Goal: Task Accomplishment & Management: Manage account settings

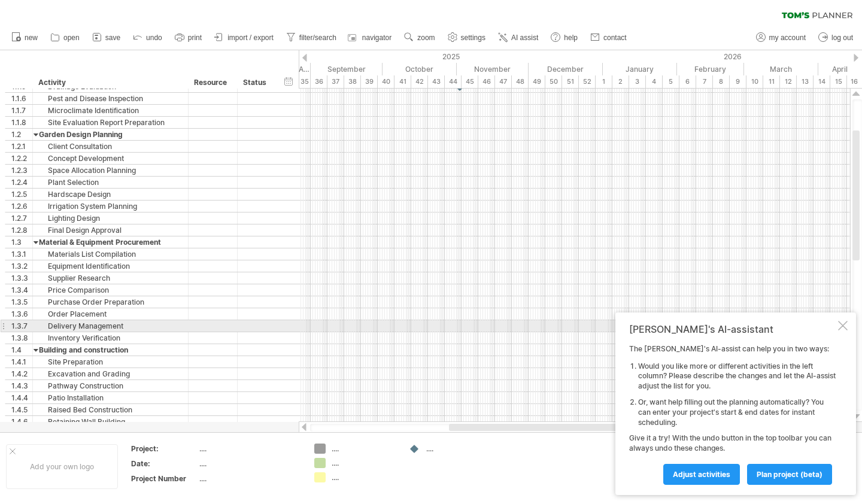
click at [847, 326] on div at bounding box center [843, 326] width 10 height 10
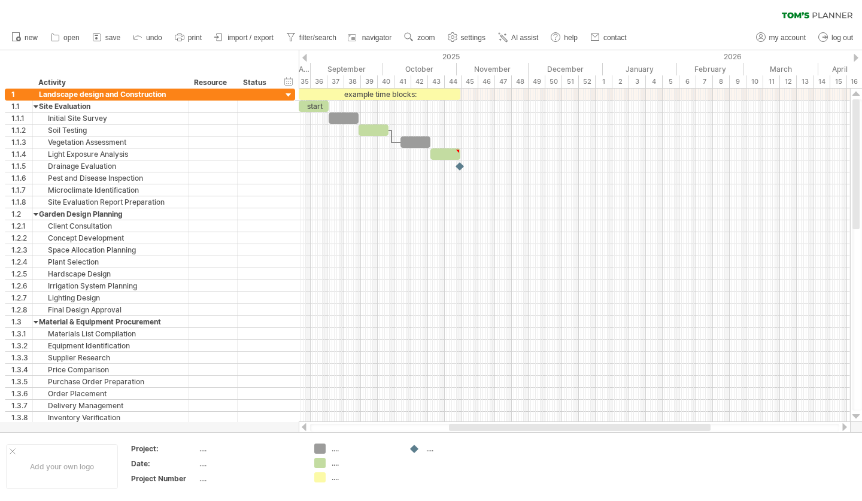
click at [663, 23] on div "clear filter reapply filter" at bounding box center [431, 12] width 862 height 25
click at [105, 37] on link "save" at bounding box center [106, 38] width 35 height 16
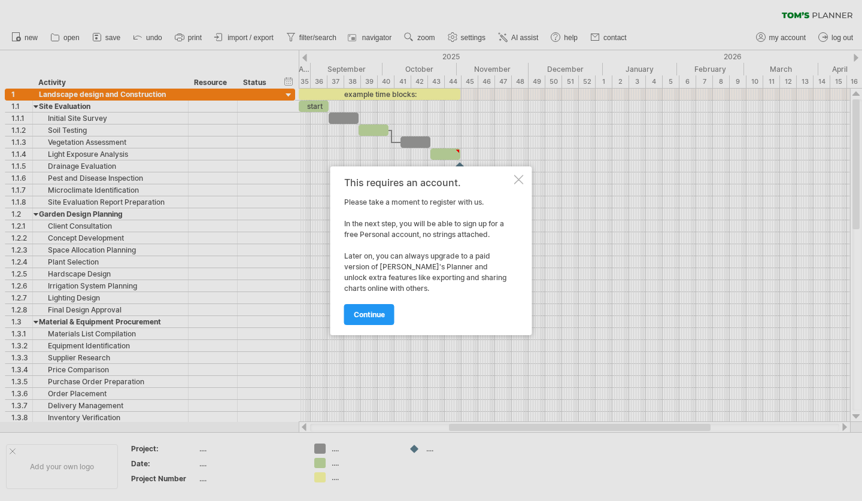
click at [520, 175] on div at bounding box center [519, 180] width 10 height 10
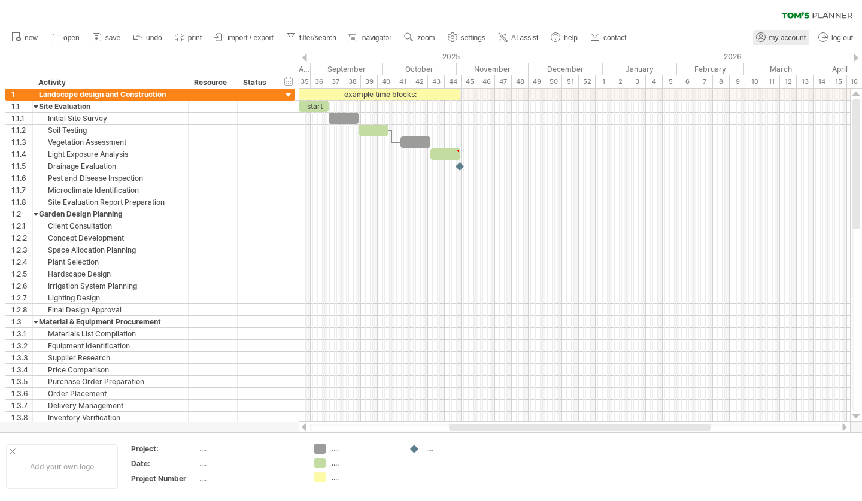
click at [785, 37] on span "my account" at bounding box center [787, 38] width 37 height 8
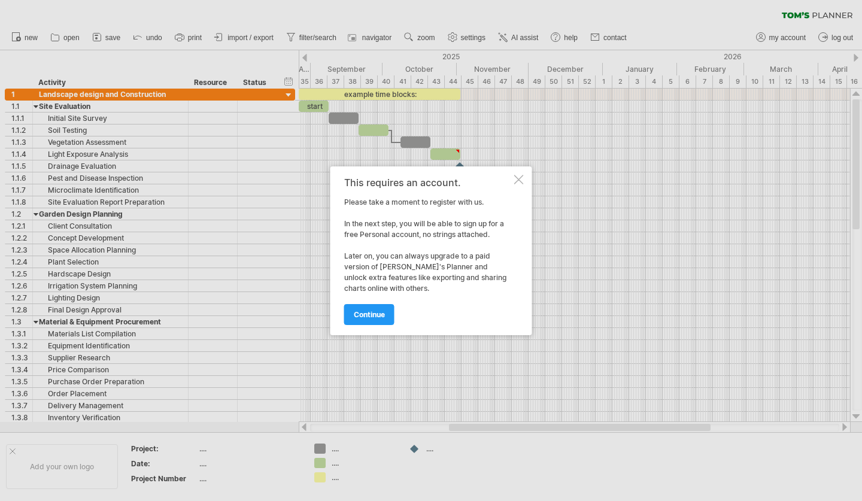
drag, startPoint x: 374, startPoint y: 314, endPoint x: 379, endPoint y: 310, distance: 7.2
click at [374, 314] on span "continue" at bounding box center [369, 314] width 31 height 9
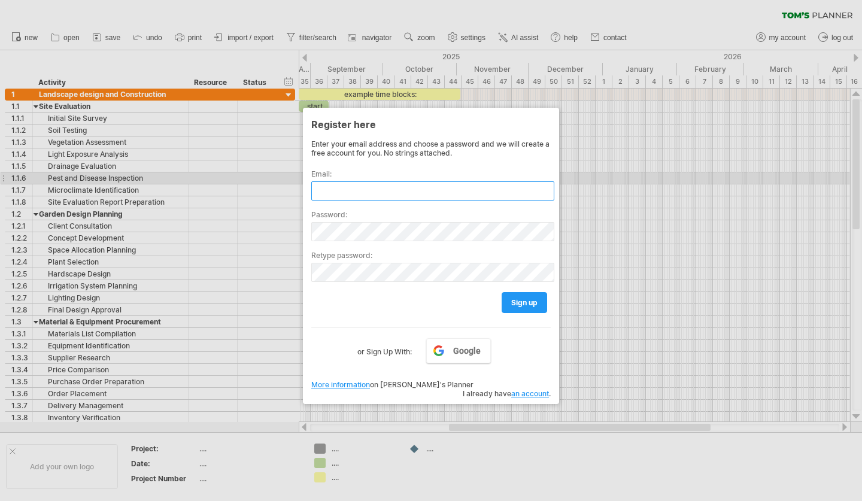
click at [338, 186] on input "text" at bounding box center [432, 190] width 243 height 19
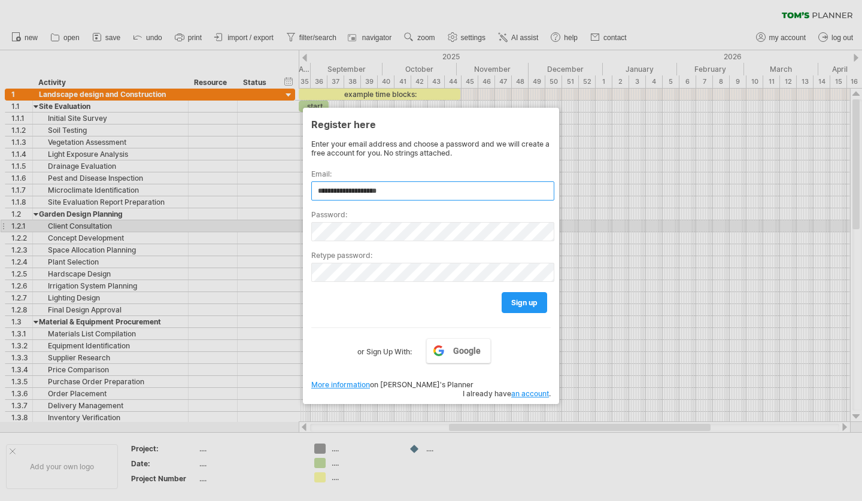
type input "**********"
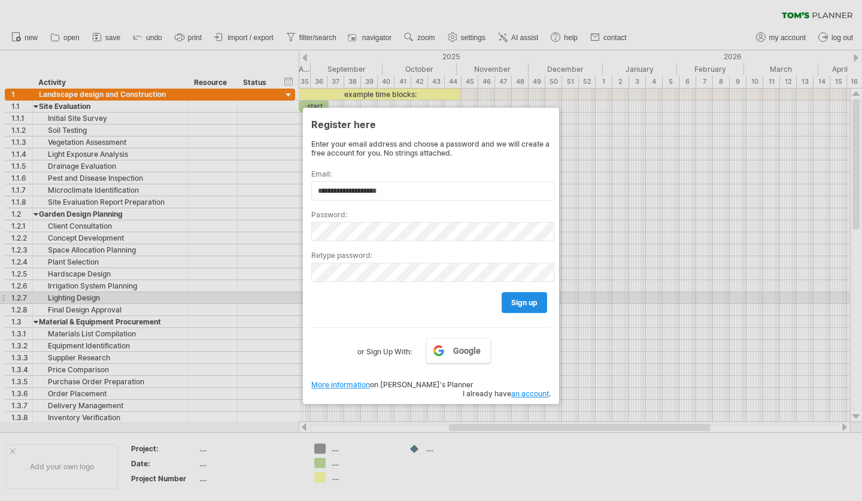
click at [520, 299] on span "sign up" at bounding box center [524, 302] width 26 height 9
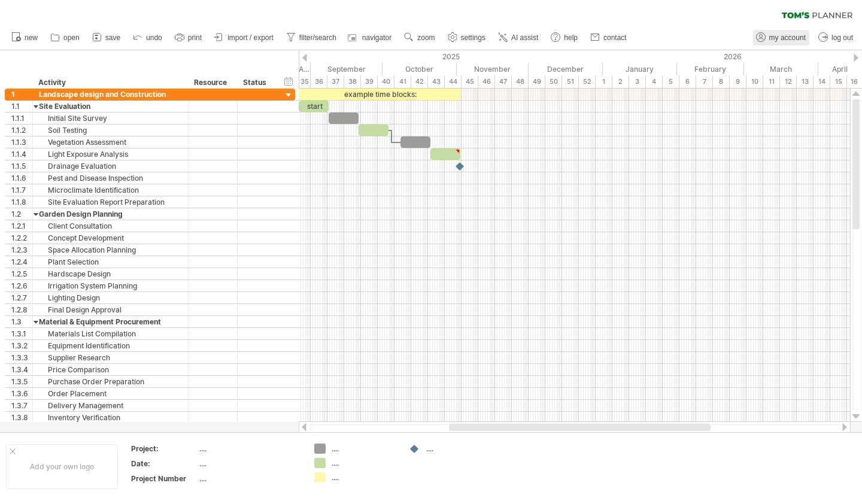
click at [771, 38] on span "my account" at bounding box center [787, 38] width 37 height 8
type input "**********"
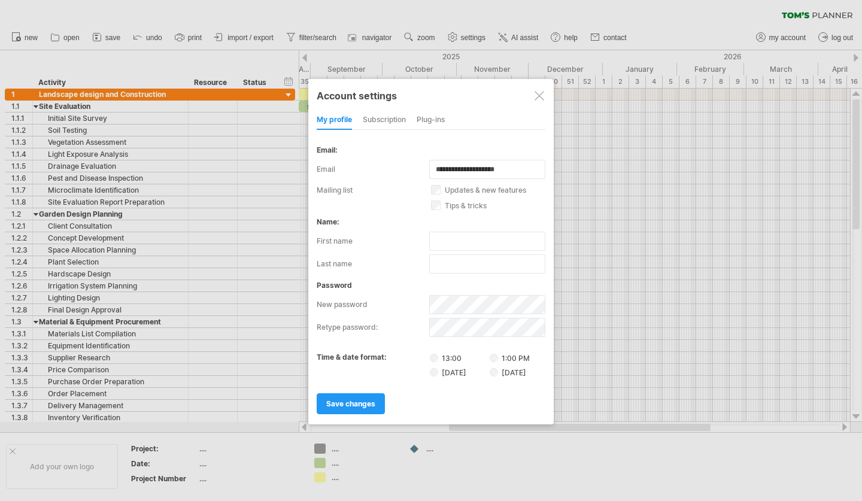
click at [541, 91] on div at bounding box center [540, 96] width 10 height 10
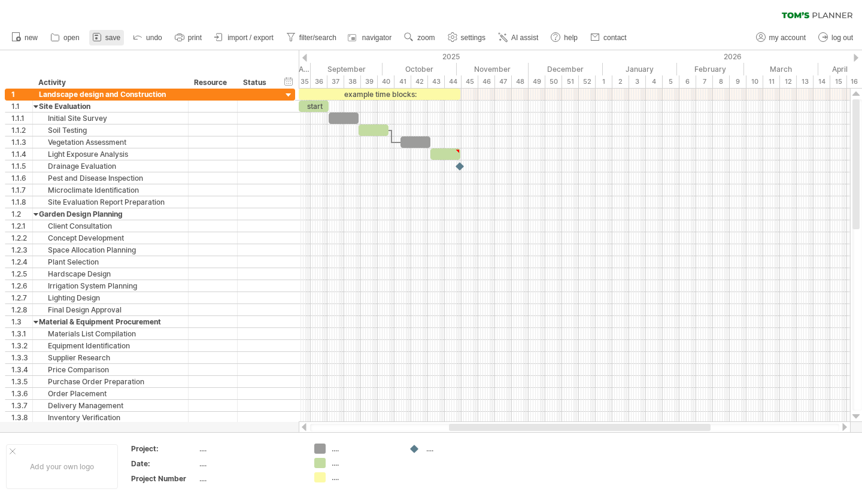
click at [105, 35] on link "save" at bounding box center [106, 38] width 35 height 16
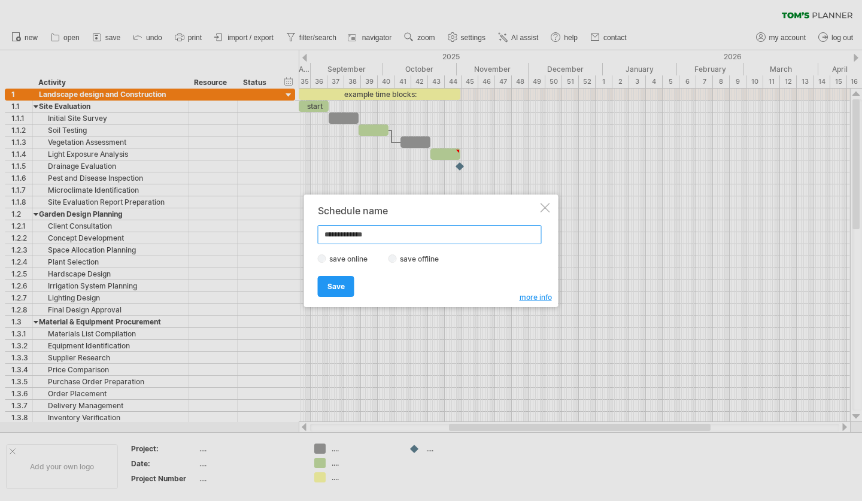
type input "**********"
click at [336, 286] on span "Save" at bounding box center [336, 286] width 17 height 9
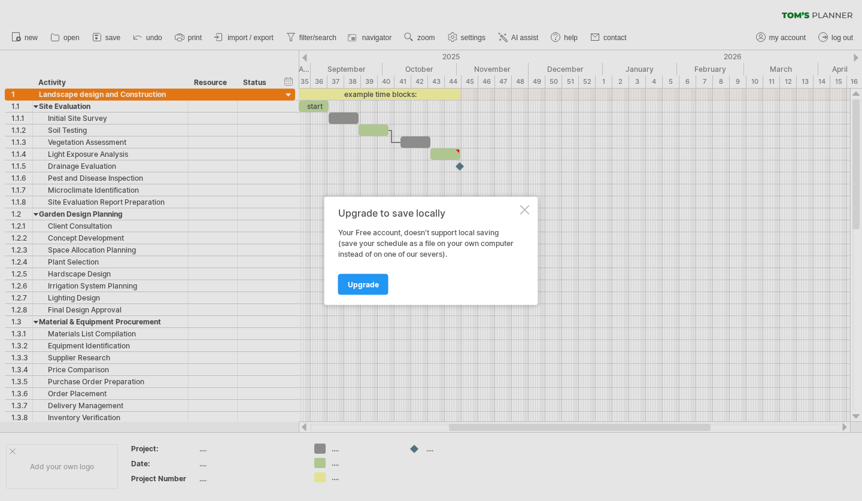
click at [523, 211] on div at bounding box center [525, 210] width 10 height 10
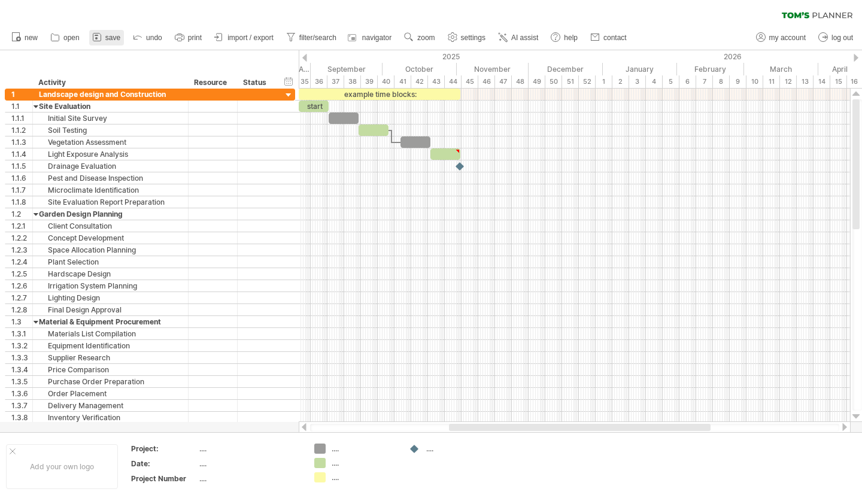
click at [105, 37] on link "save" at bounding box center [106, 38] width 35 height 16
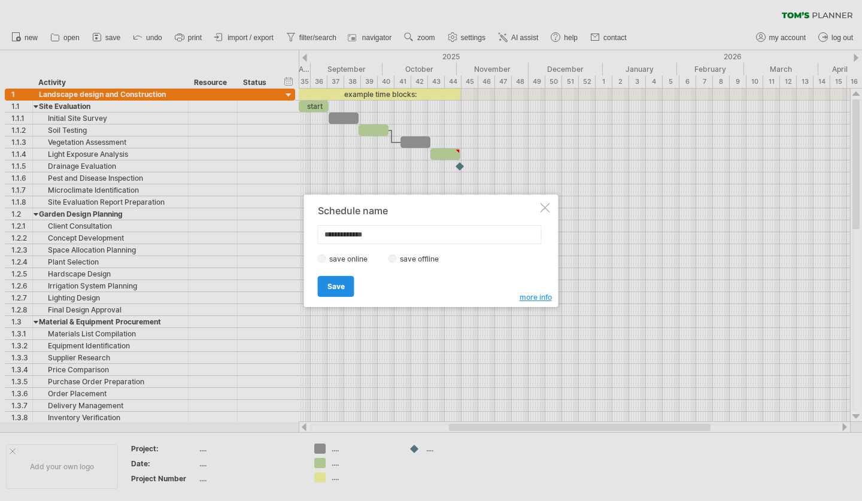
type input "**********"
click at [332, 288] on span "Save" at bounding box center [336, 286] width 17 height 9
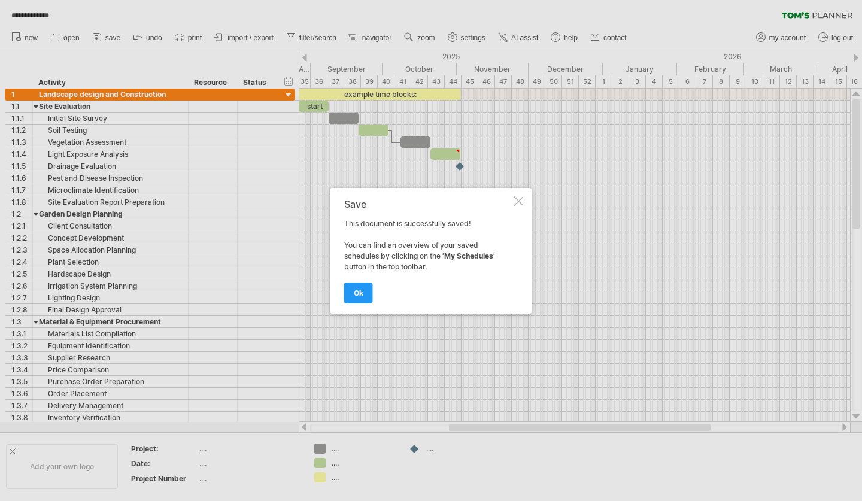
click at [359, 289] on span "ok" at bounding box center [359, 293] width 10 height 9
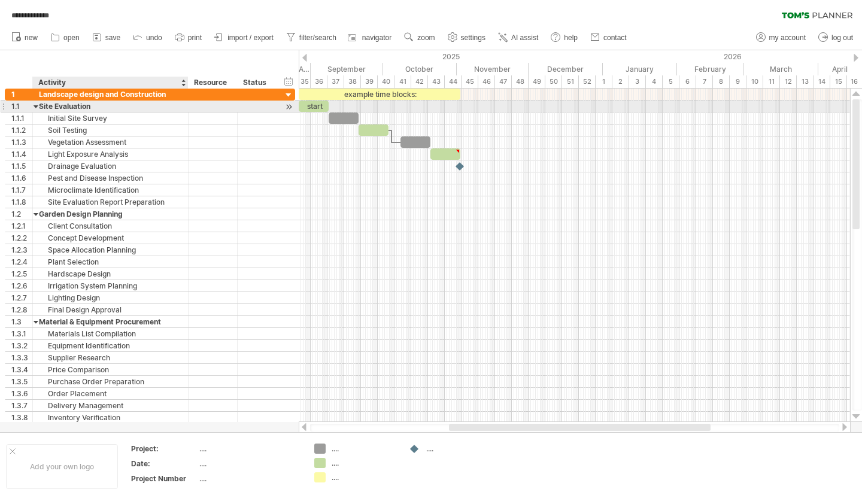
click at [83, 105] on div "Site Evaluation" at bounding box center [110, 106] width 143 height 11
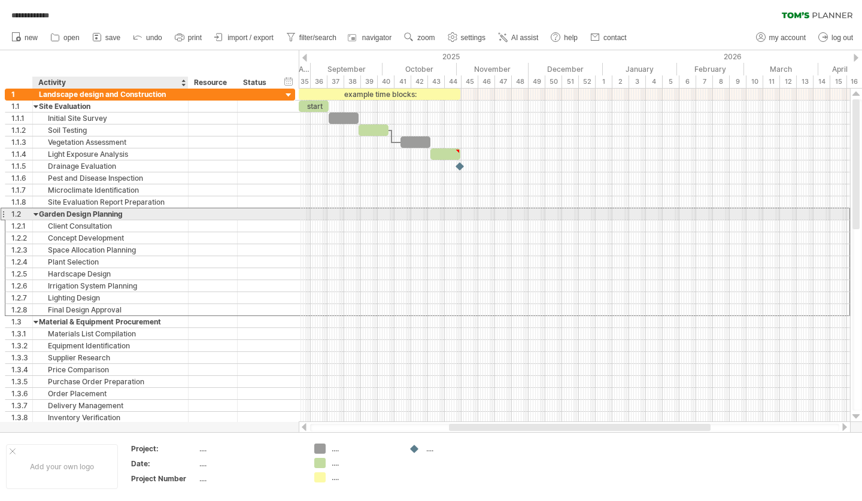
click at [66, 213] on div "Garden Design Planning" at bounding box center [110, 213] width 143 height 11
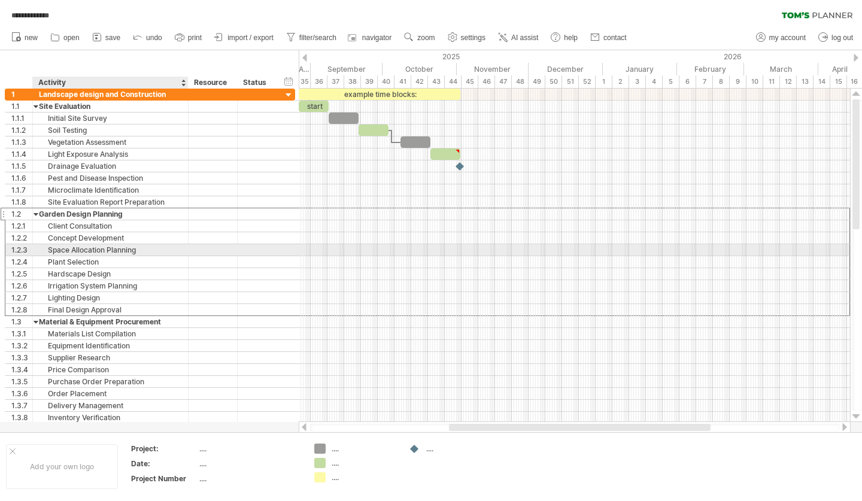
click at [123, 252] on div "Space Allocation Planning" at bounding box center [110, 249] width 143 height 11
click at [117, 264] on div "Plant Selection" at bounding box center [110, 261] width 143 height 11
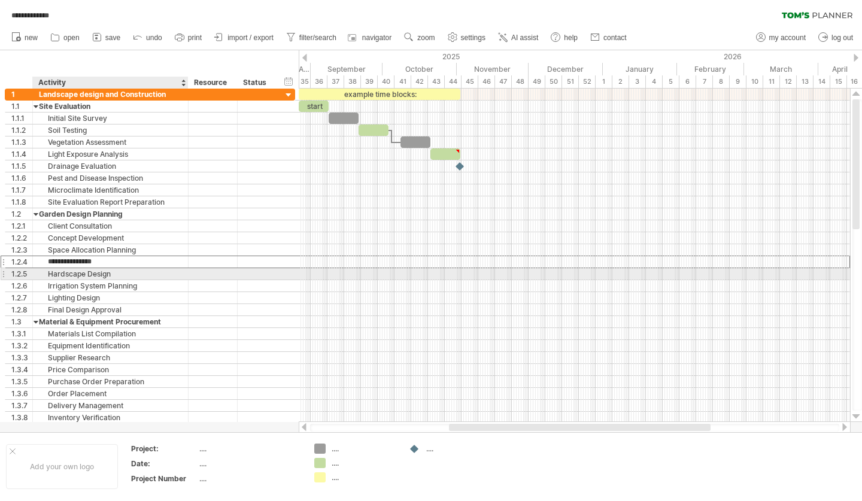
click at [114, 269] on div "Hardscape Design" at bounding box center [110, 273] width 143 height 11
